Goal: Find specific page/section: Find specific page/section

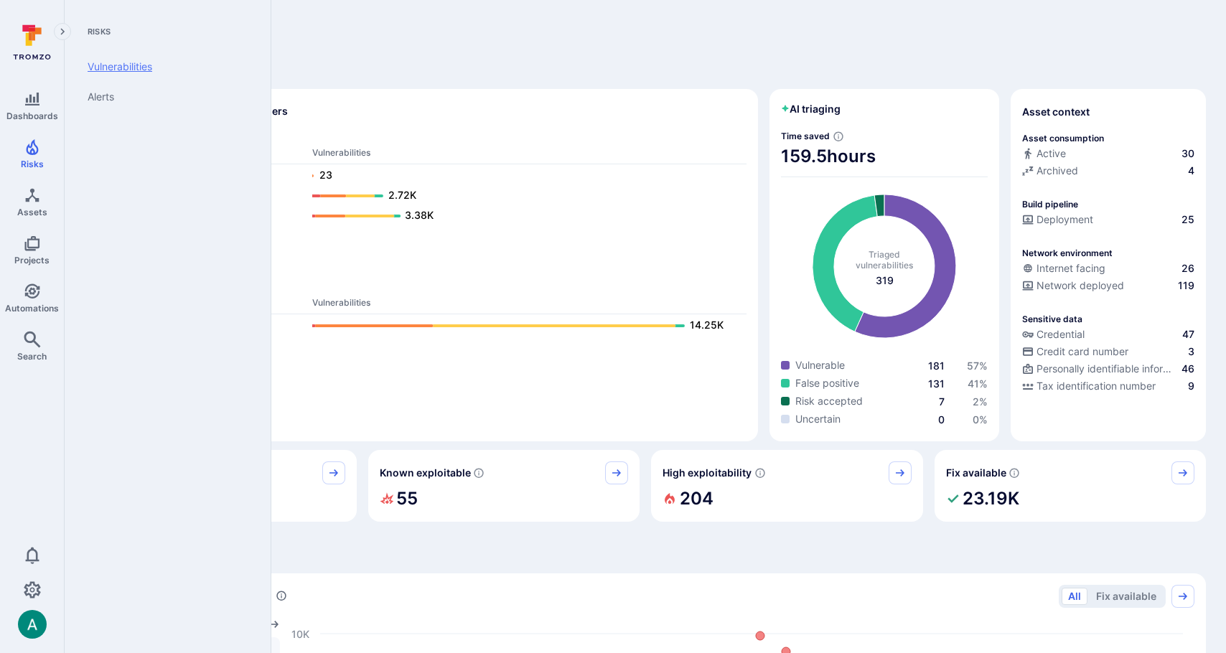
click at [141, 70] on link "Vulnerabilities" at bounding box center [164, 67] width 177 height 30
